Goal: Task Accomplishment & Management: Manage account settings

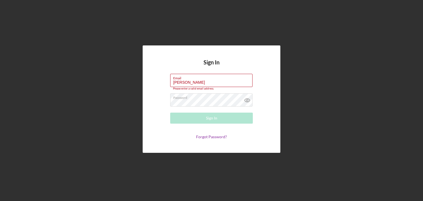
drag, startPoint x: 212, startPoint y: 81, endPoint x: 146, endPoint y: 87, distance: 66.1
click at [146, 87] on div "Sign In Email [PERSON_NAME] Please enter a valid email address. Password Sign I…" at bounding box center [212, 99] width 138 height 108
type input "[PERSON_NAME][EMAIL_ADDRESS][DOMAIN_NAME]"
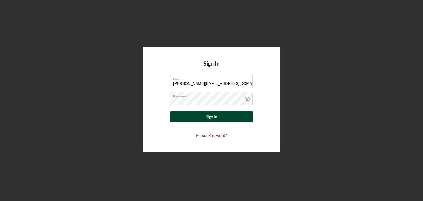
click at [217, 119] on div "Sign In" at bounding box center [211, 116] width 11 height 11
